Goal: Task Accomplishment & Management: Use online tool/utility

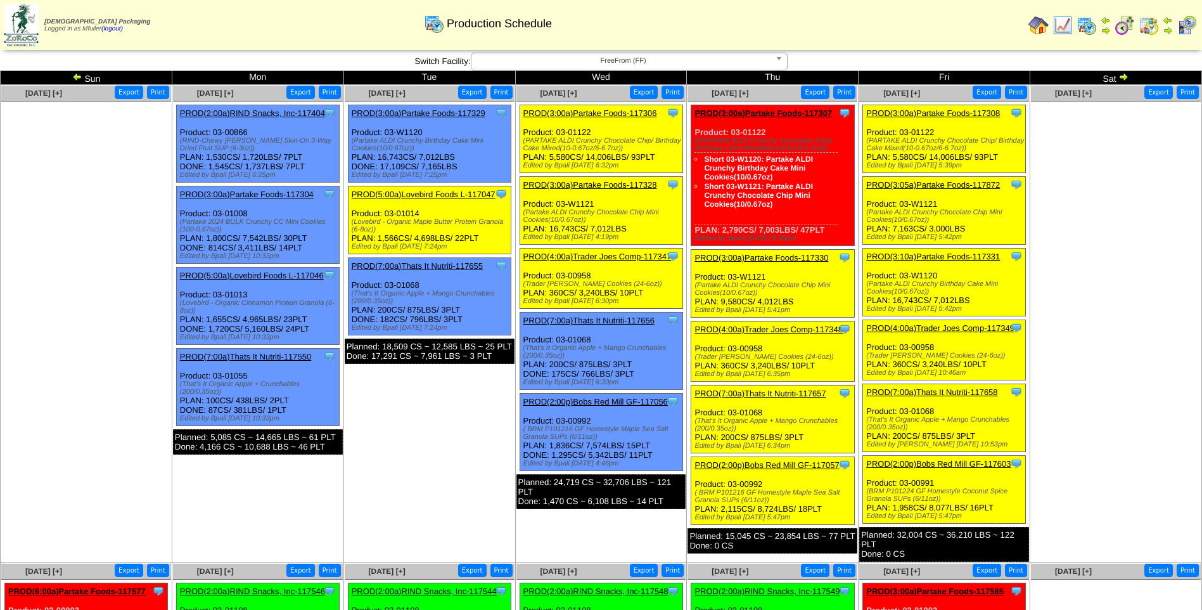
click at [927, 112] on link "PROD(3:00a)Partake Foods-117308" at bounding box center [933, 113] width 134 height 10
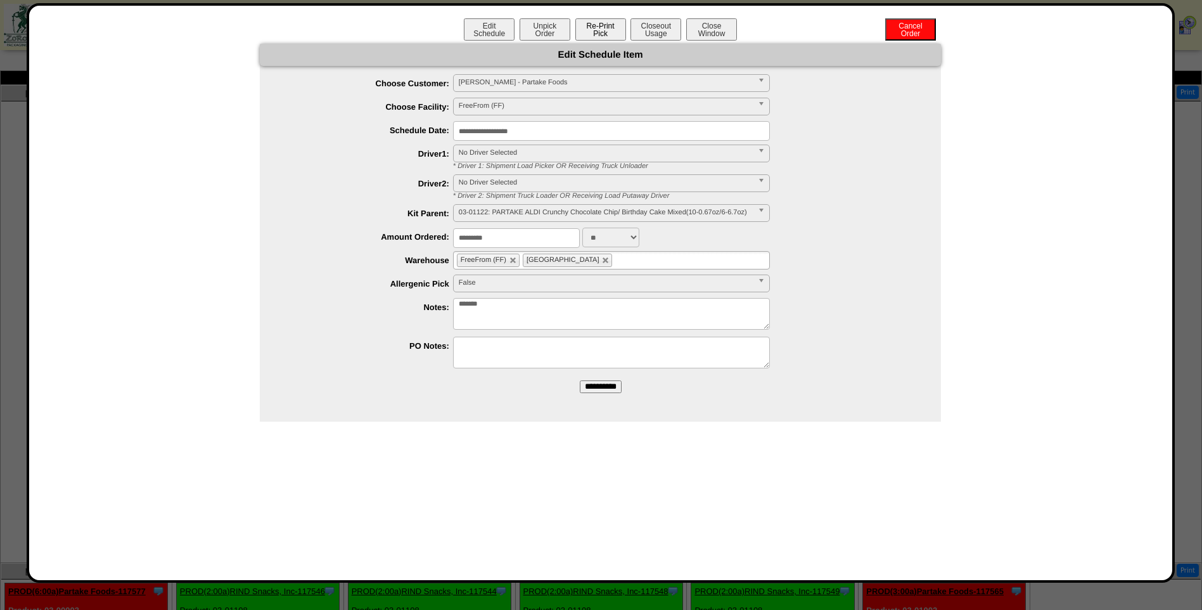
click at [589, 29] on button "Re-Print Pick" at bounding box center [600, 29] width 51 height 22
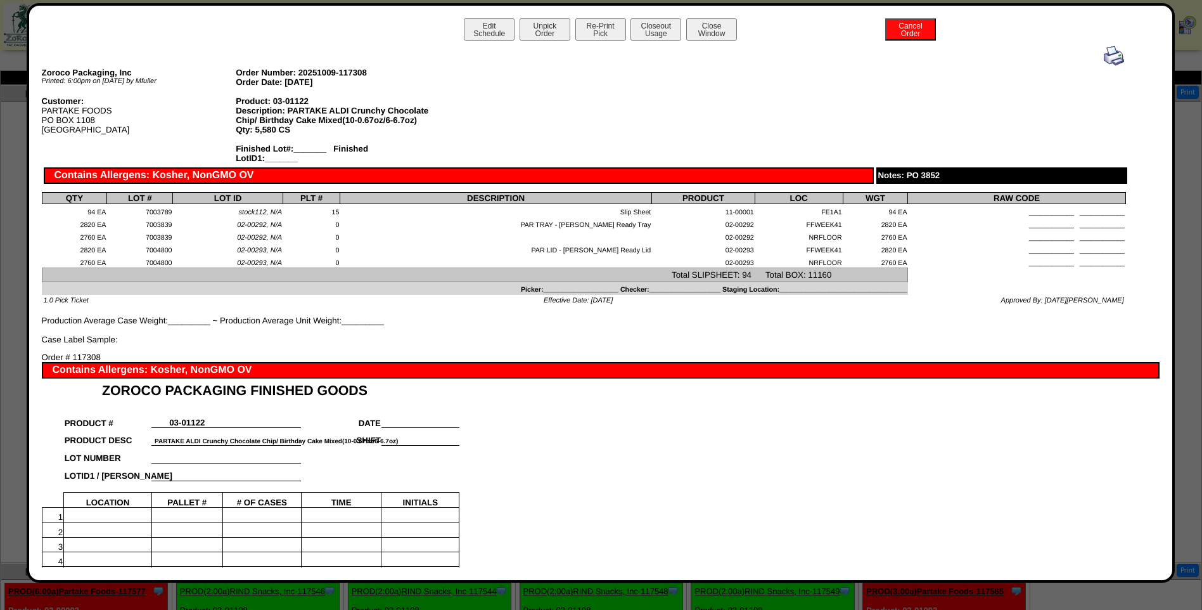
click at [1104, 59] on img at bounding box center [1114, 56] width 20 height 20
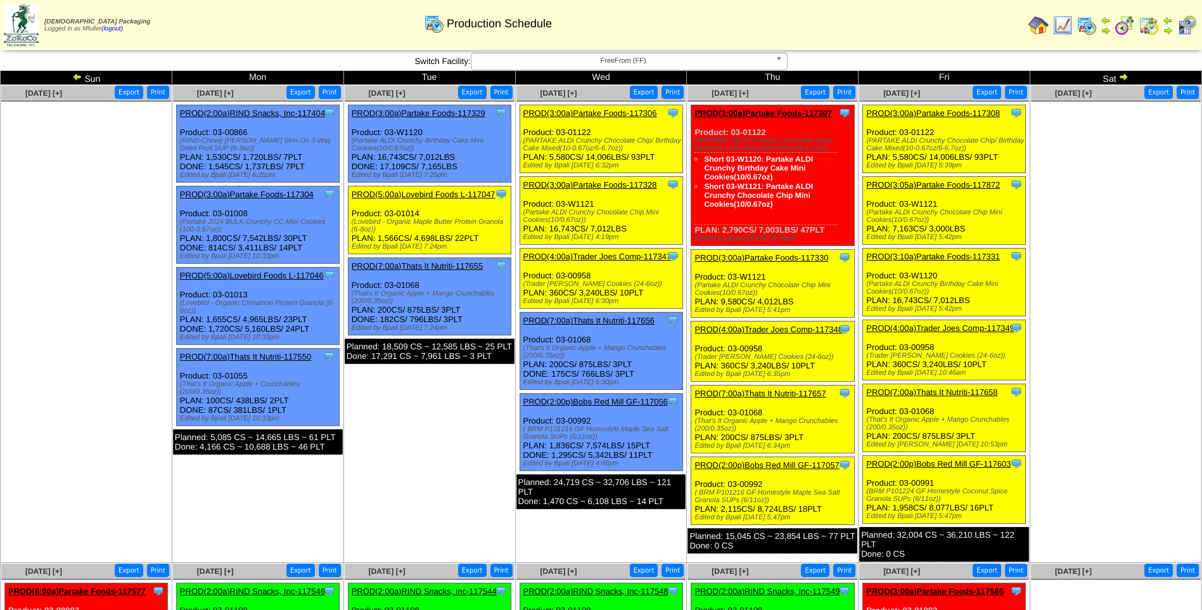
click at [940, 182] on link "PROD(3:05a)Partake Foods-117872" at bounding box center [933, 185] width 134 height 10
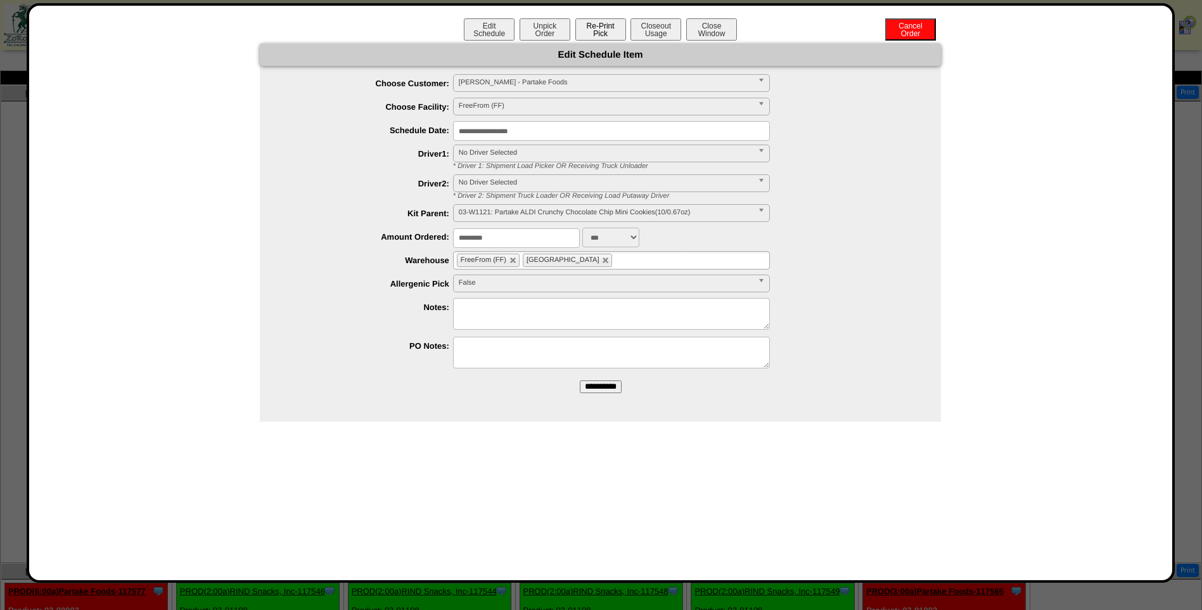
click at [592, 29] on button "Re-Print Pick" at bounding box center [600, 29] width 51 height 22
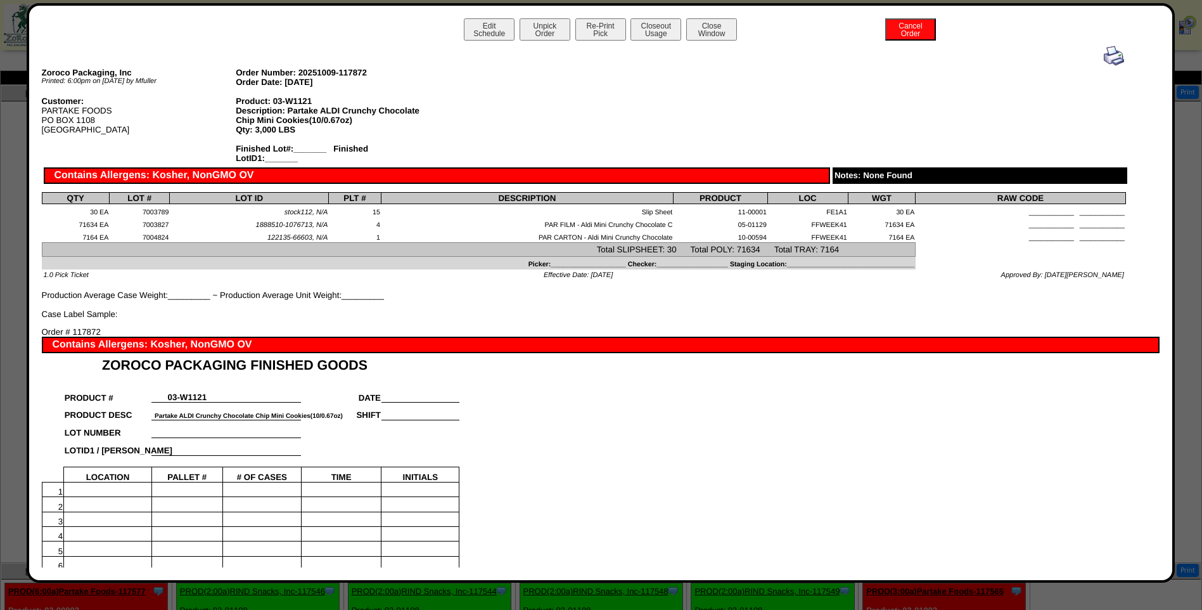
click at [1106, 54] on img at bounding box center [1114, 56] width 20 height 20
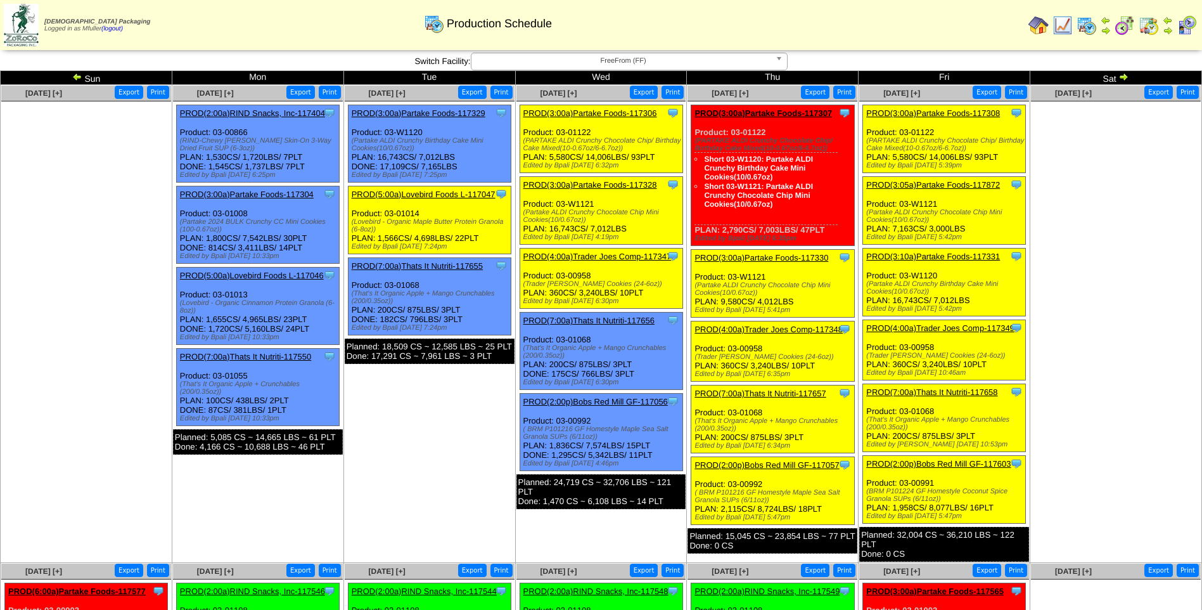
click at [931, 257] on link "PROD(3:10a)Partake Foods-117331" at bounding box center [933, 257] width 134 height 10
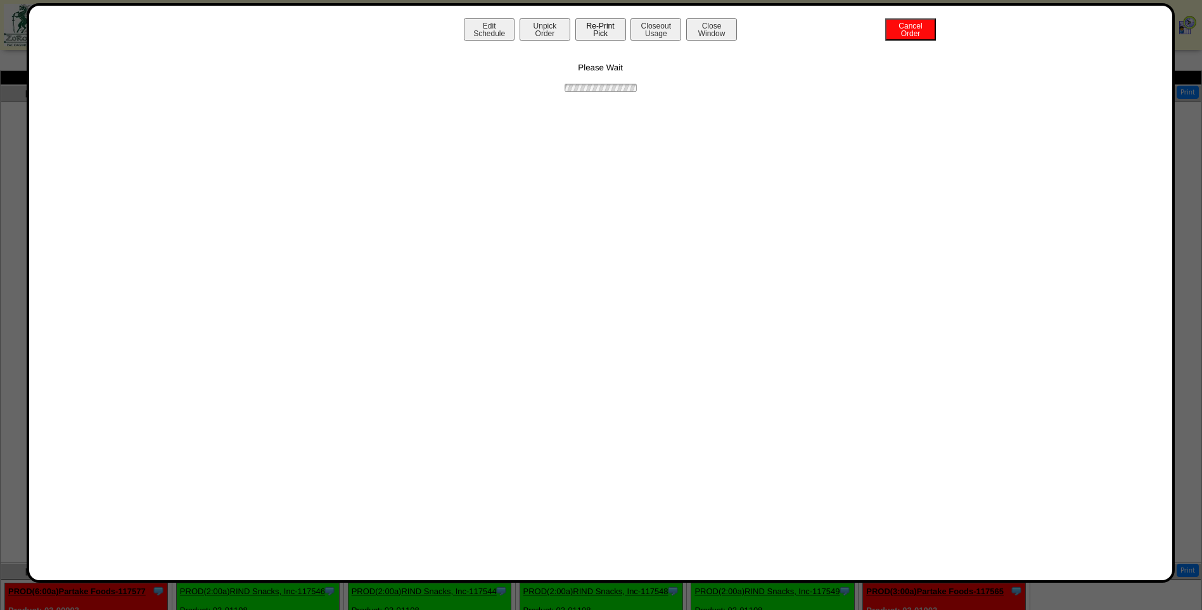
click at [605, 27] on button "Re-Print Pick" at bounding box center [600, 29] width 51 height 22
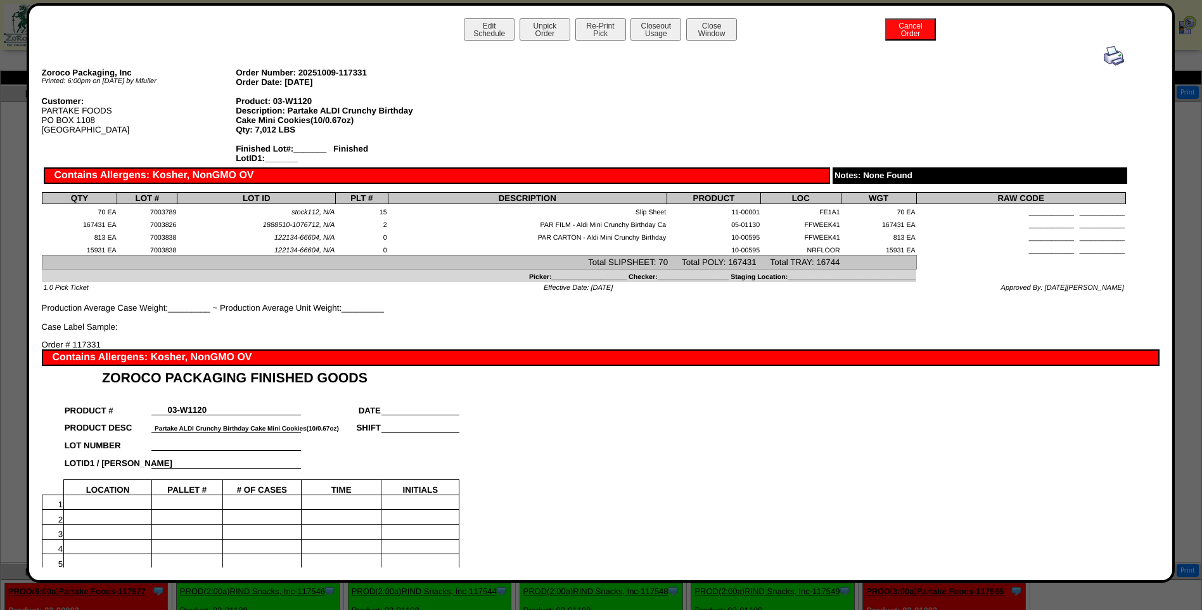
click at [1104, 54] on img at bounding box center [1114, 56] width 20 height 20
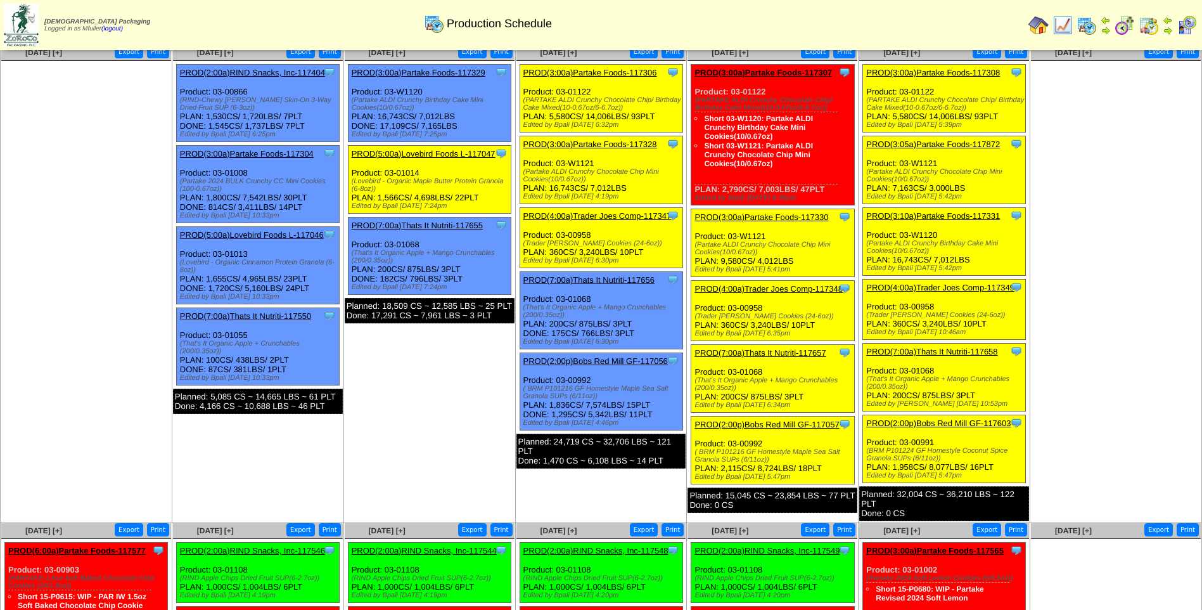
scroll to position [63, 0]
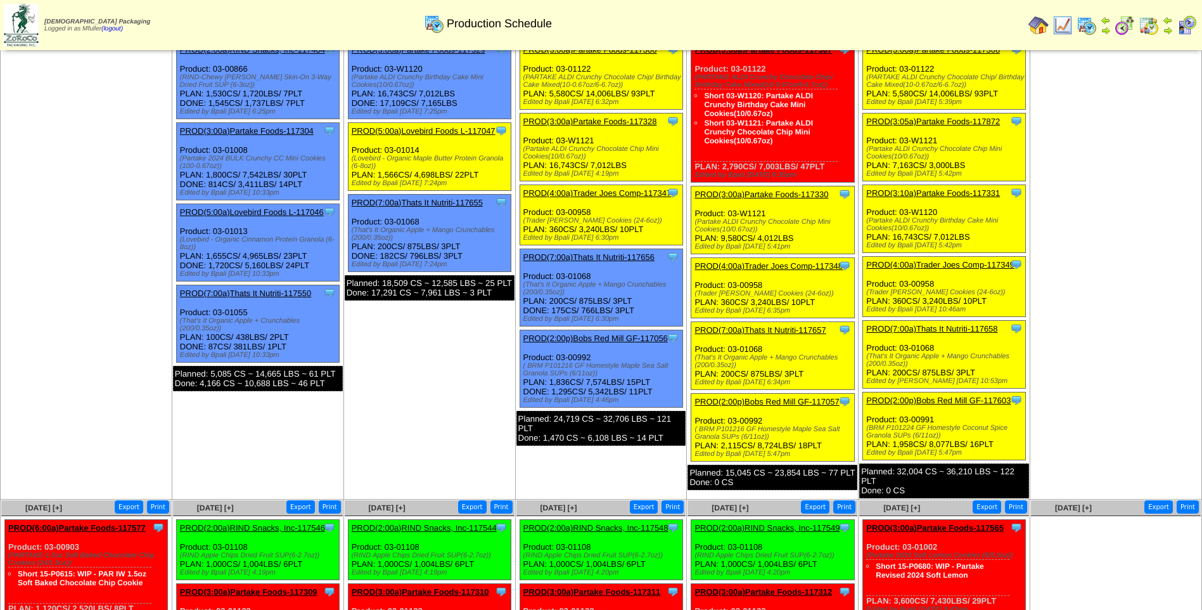
click at [948, 262] on link "PROD(4:00a)Trader Joes Comp-117349" at bounding box center [940, 265] width 148 height 10
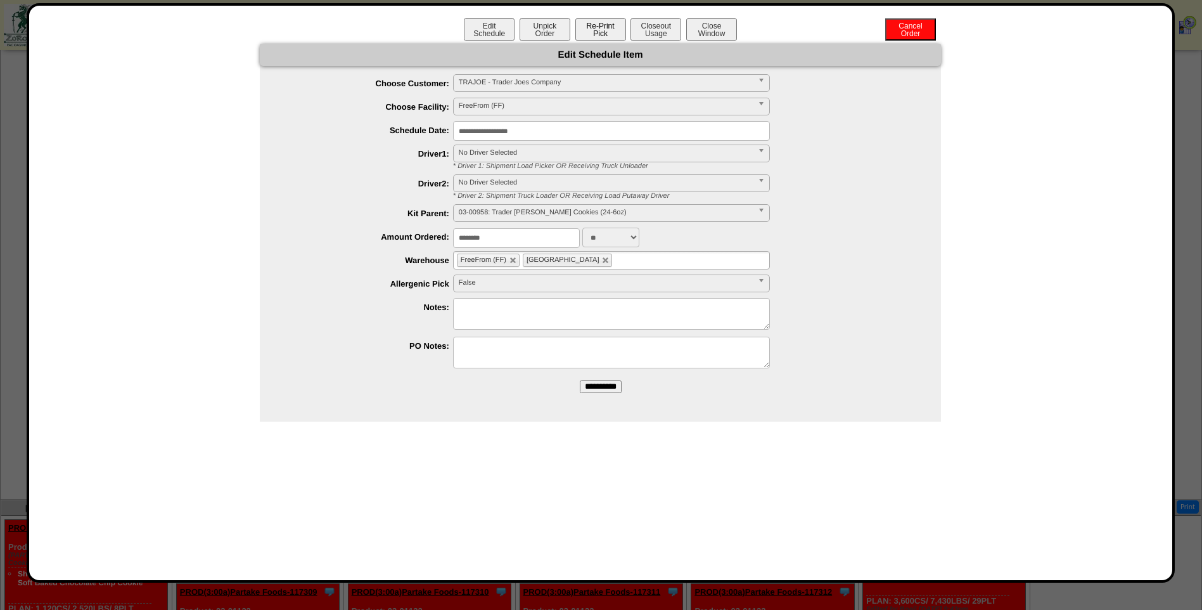
click at [586, 31] on button "Re-Print Pick" at bounding box center [600, 29] width 51 height 22
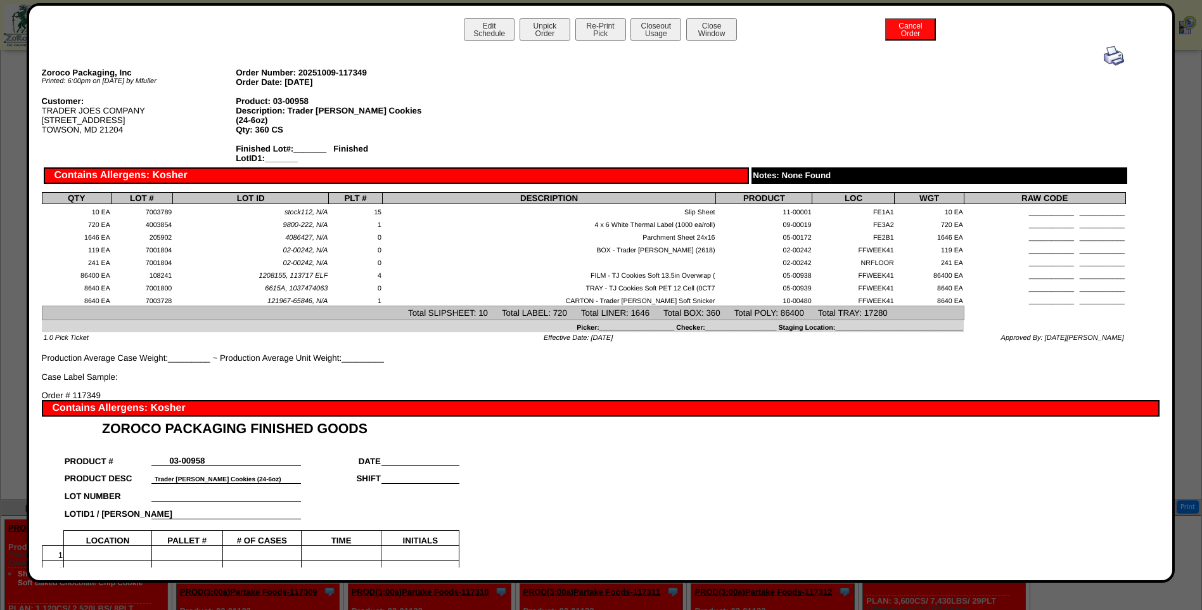
click at [1104, 56] on img at bounding box center [1114, 56] width 20 height 20
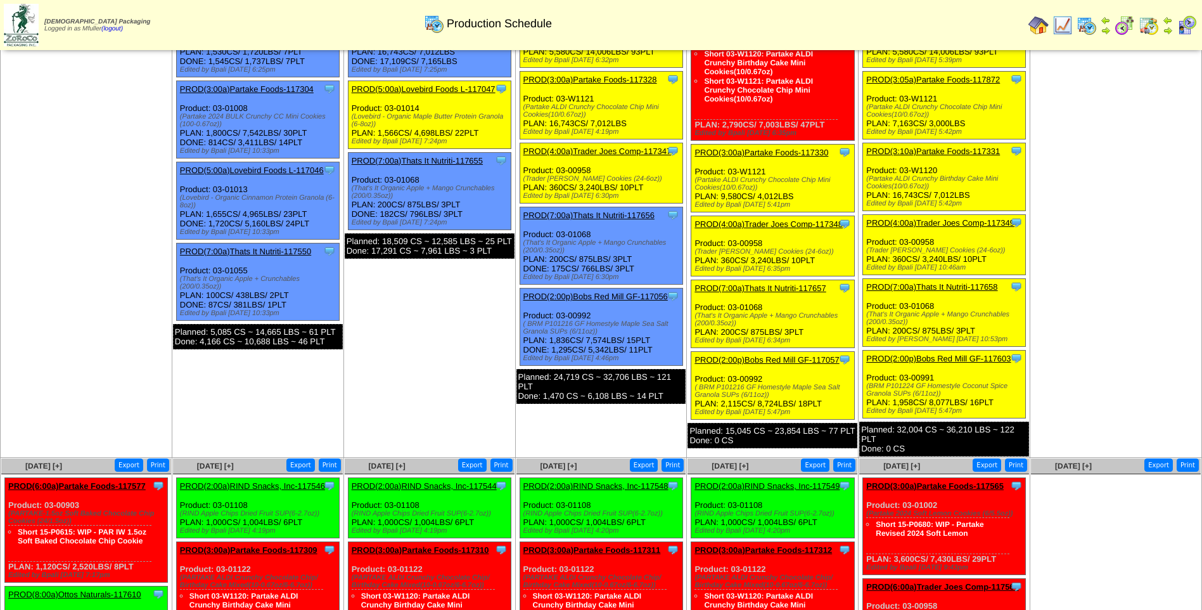
scroll to position [127, 0]
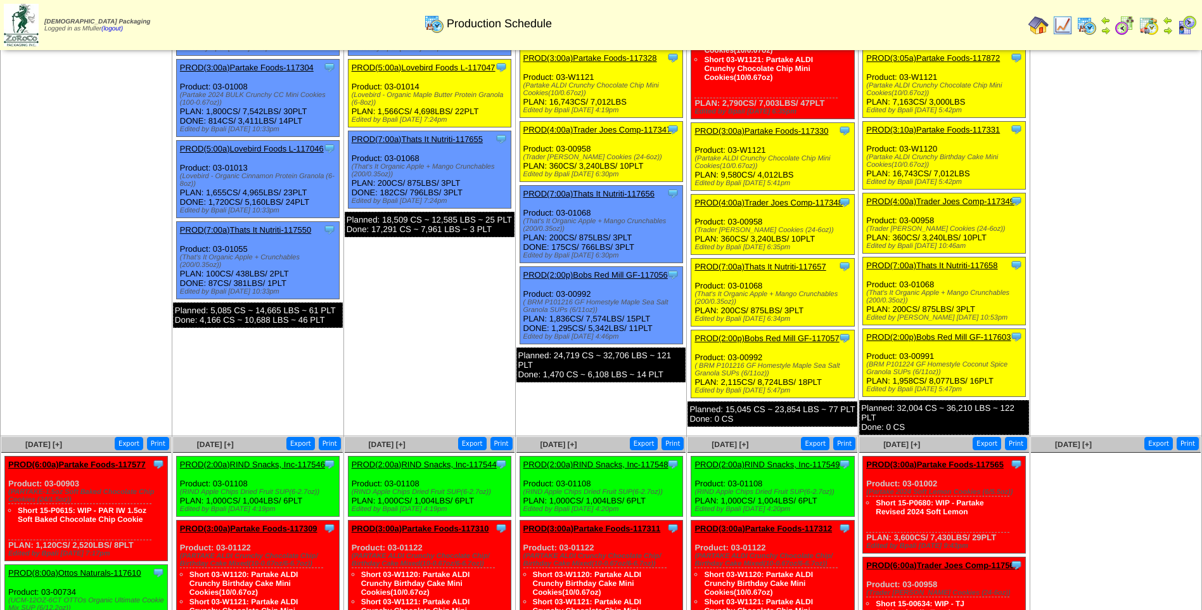
click at [935, 265] on link "PROD(7:00a)Thats It Nutriti-117658" at bounding box center [931, 265] width 131 height 10
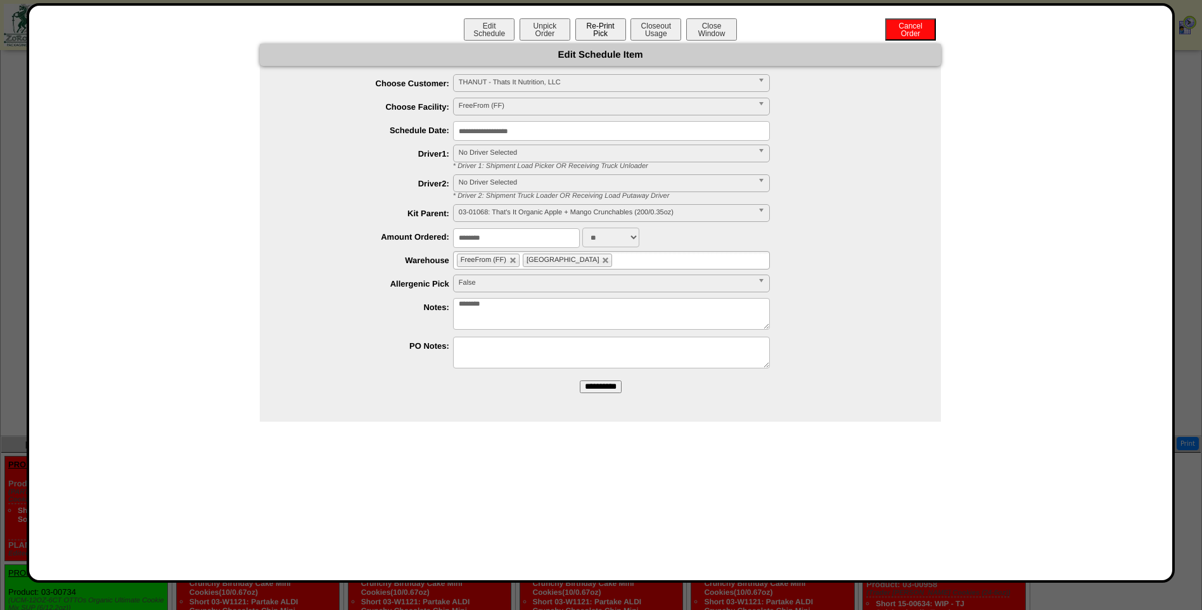
click at [604, 25] on button "Re-Print Pick" at bounding box center [600, 29] width 51 height 22
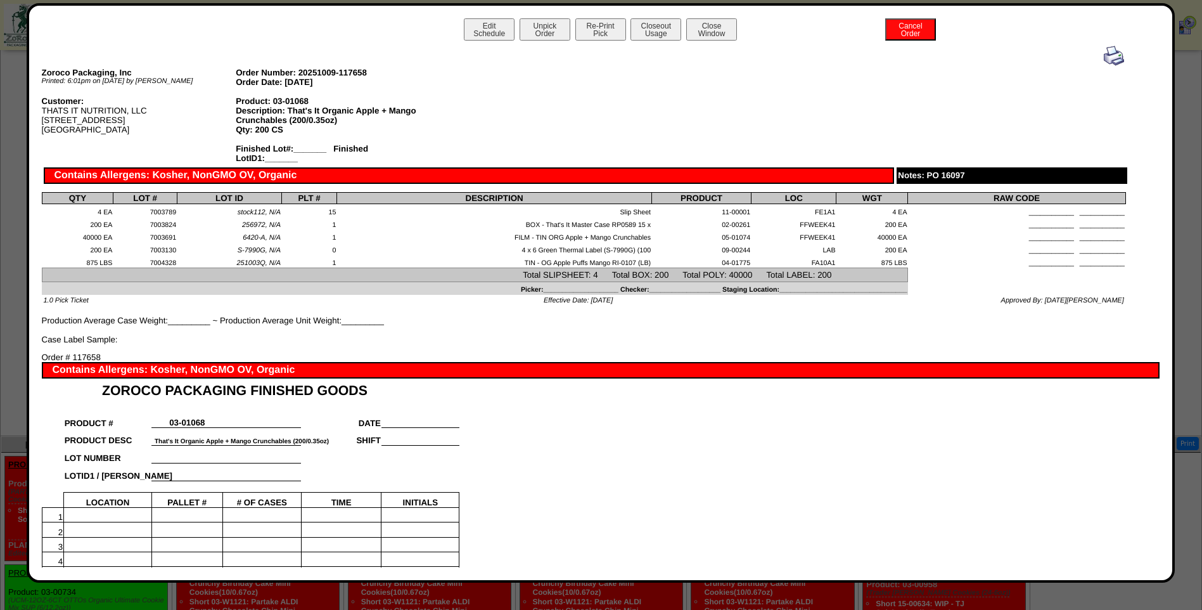
click at [1108, 56] on img at bounding box center [1114, 56] width 20 height 20
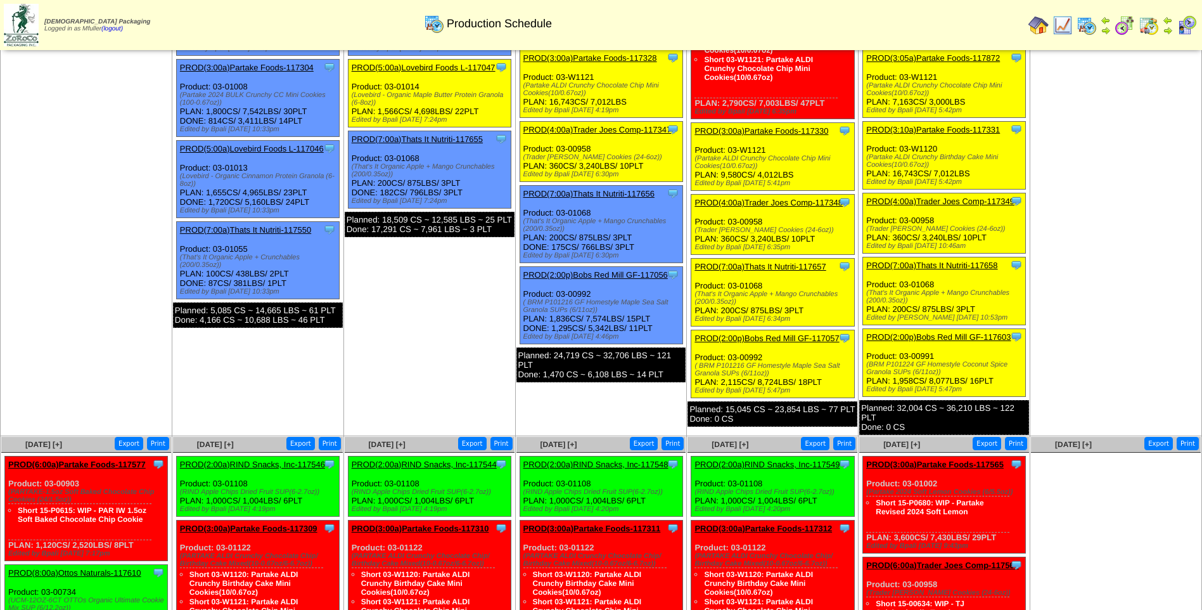
scroll to position [190, 0]
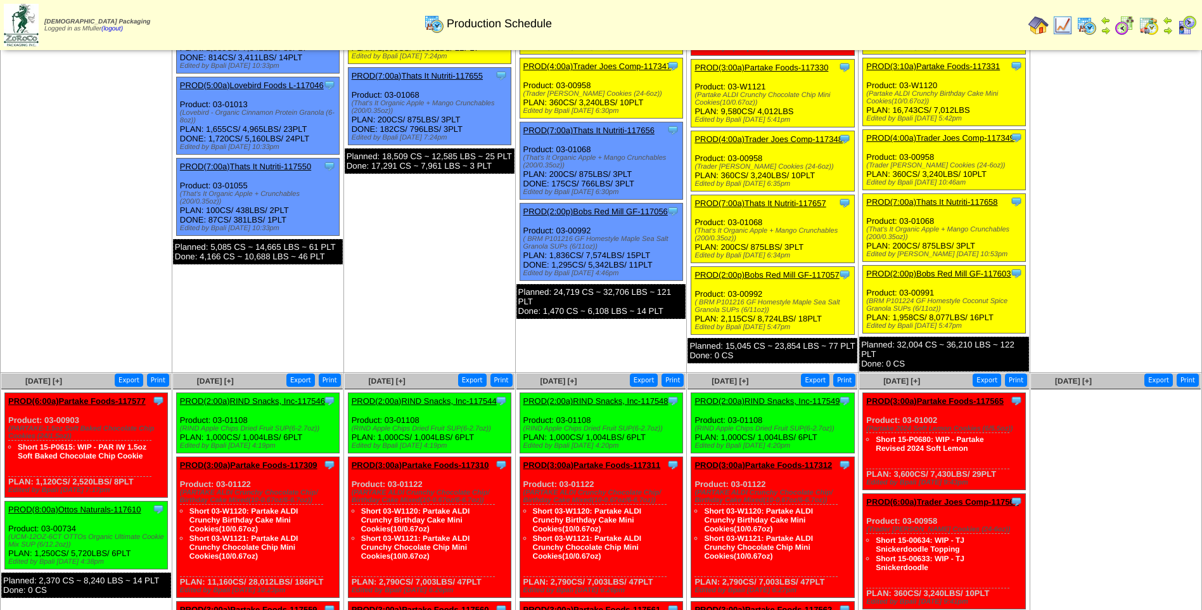
click at [947, 274] on link "PROD(2:00p)Bobs Red Mill GF-117603" at bounding box center [938, 274] width 144 height 10
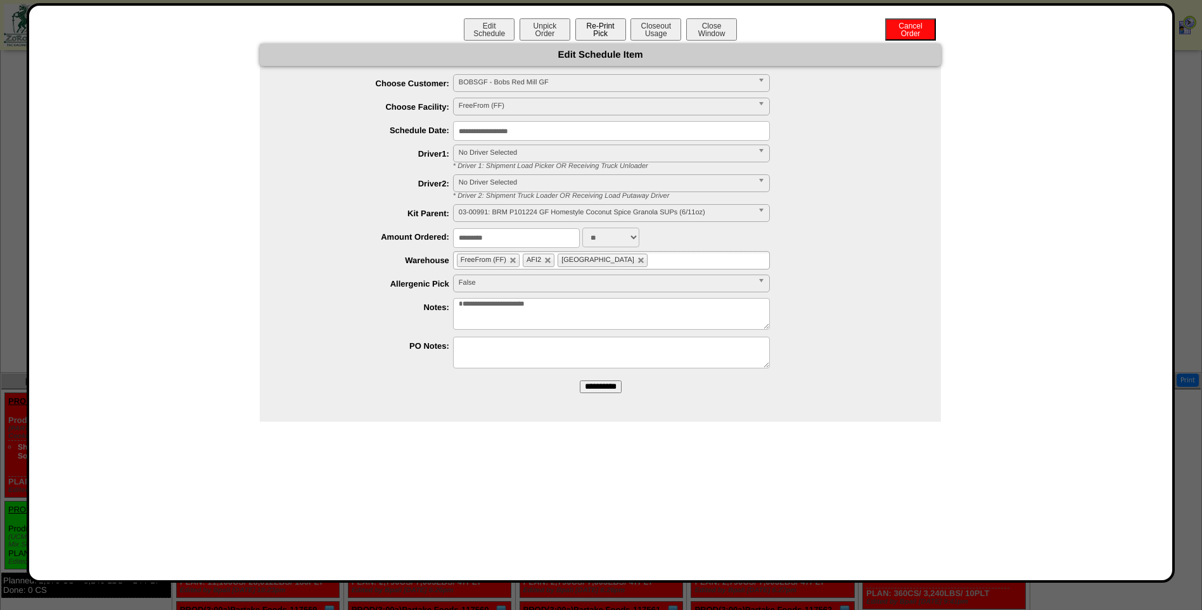
click at [604, 34] on button "Re-Print Pick" at bounding box center [600, 29] width 51 height 22
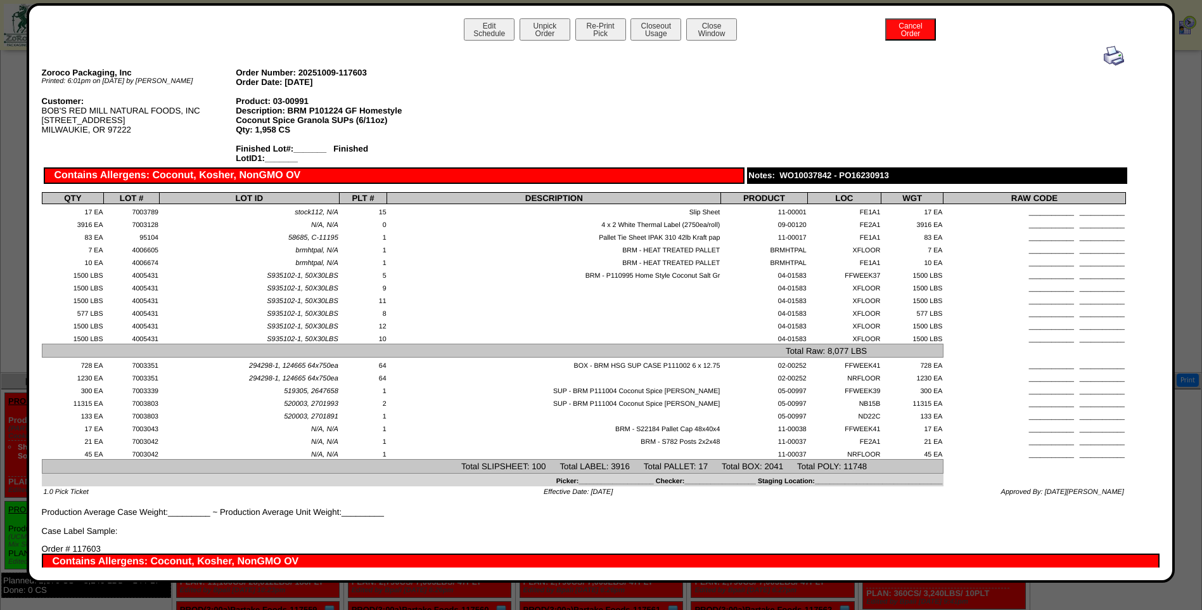
click at [1110, 59] on img at bounding box center [1114, 56] width 20 height 20
